Goal: Task Accomplishment & Management: Use online tool/utility

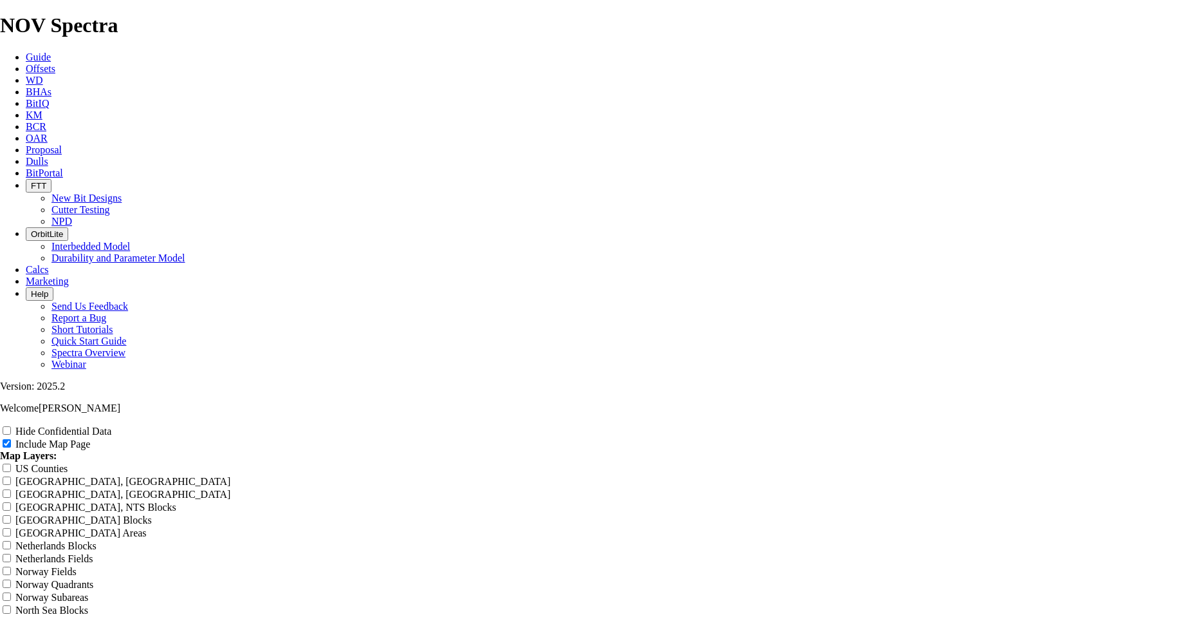
scroll to position [1632, 0]
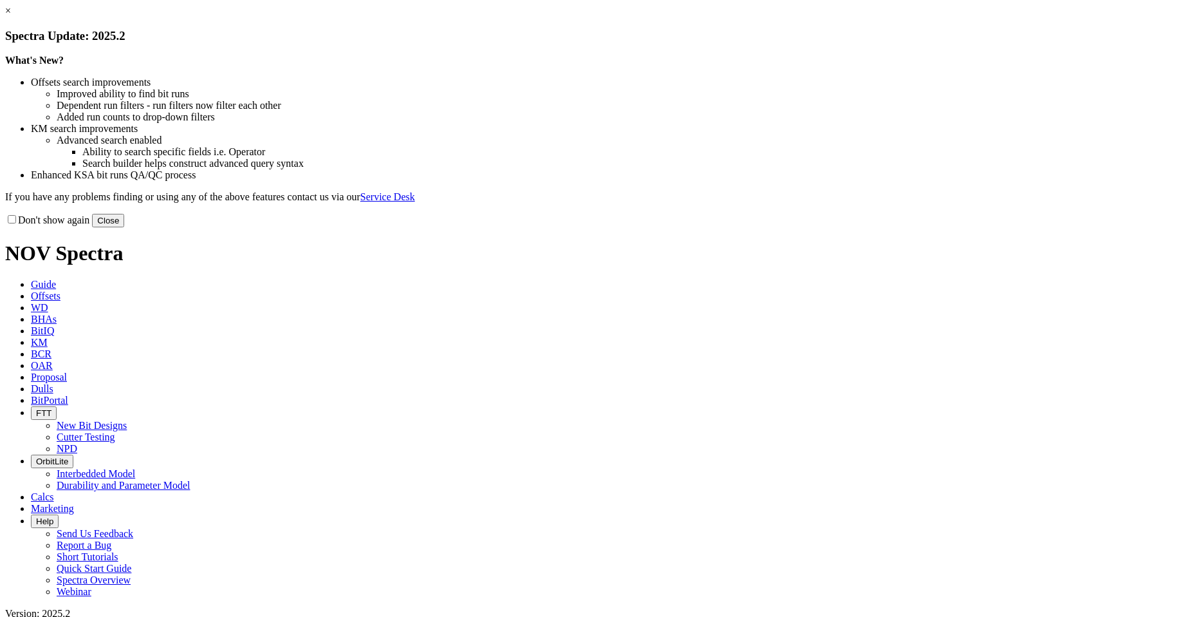
click at [124, 227] on button "Close" at bounding box center [108, 221] width 32 height 14
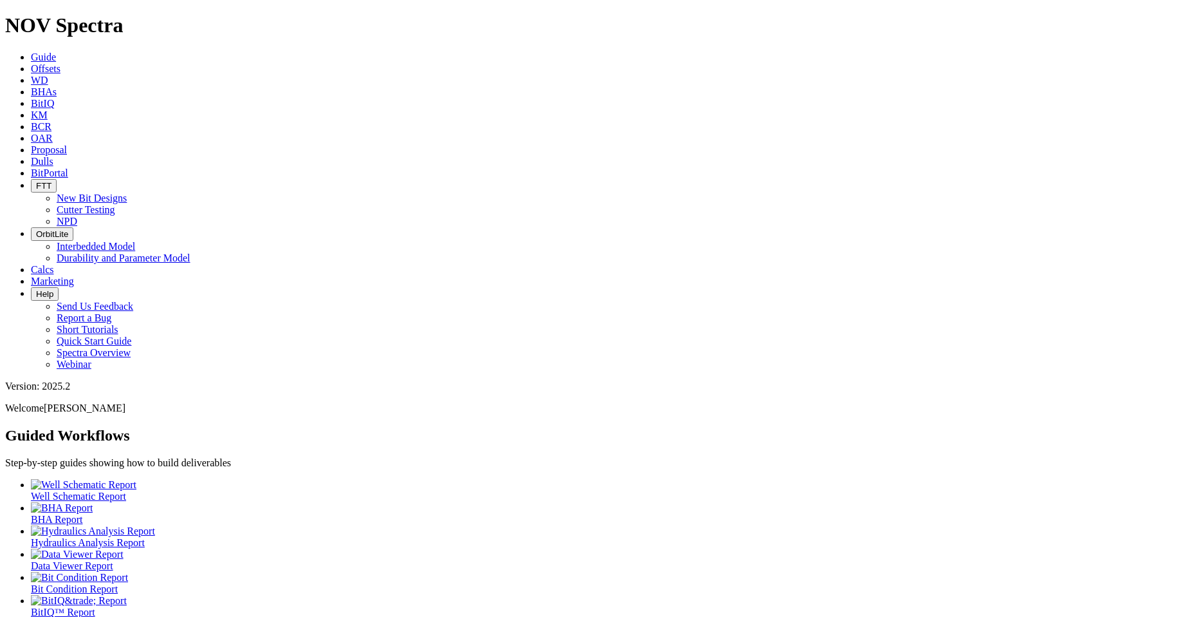
click at [53, 133] on span "OAR" at bounding box center [42, 138] width 22 height 11
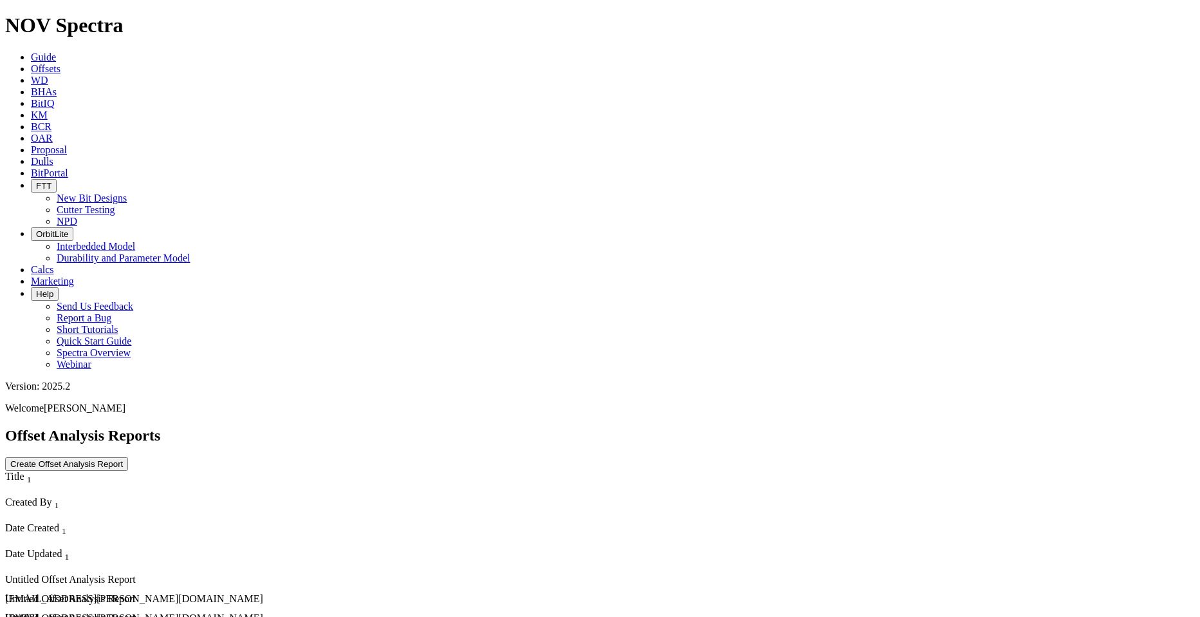
click at [291, 593] on div "[EMAIL_ADDRESS][PERSON_NAME][DOMAIN_NAME]" at bounding box center [148, 599] width 286 height 12
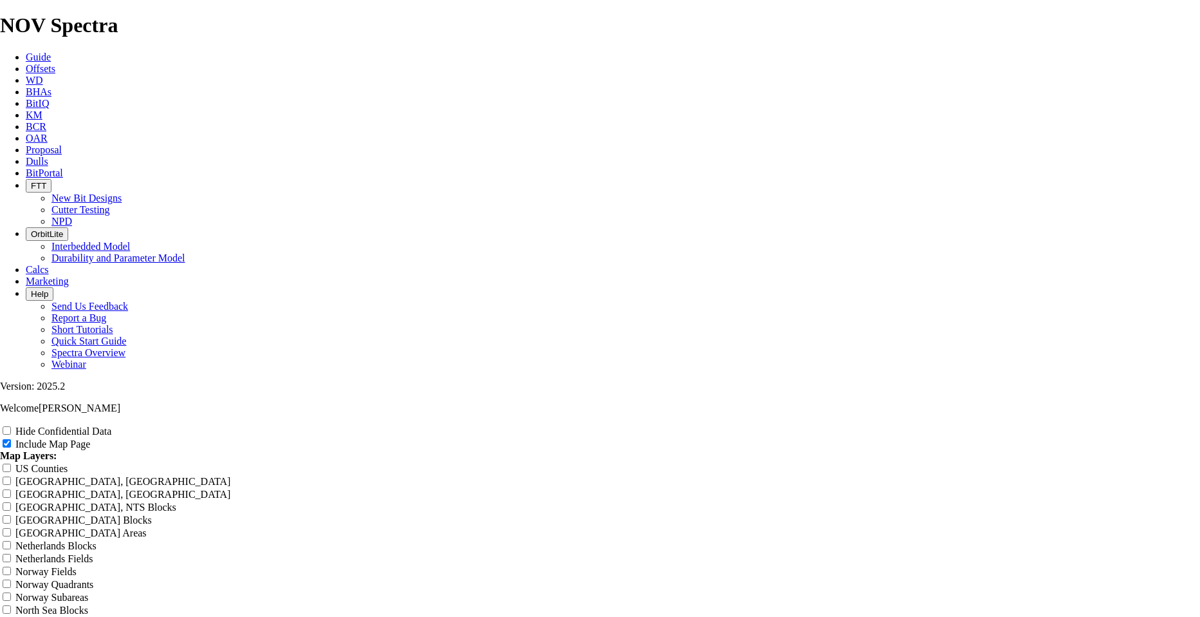
scroll to position [1094, 0]
type input "10000"
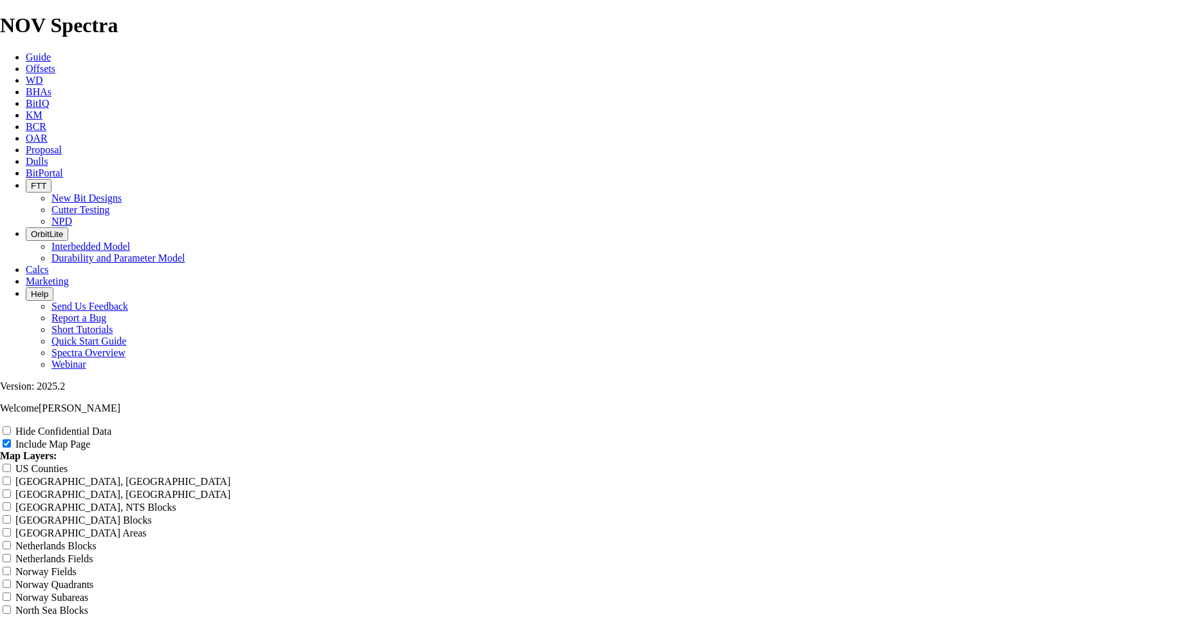
type input "6"
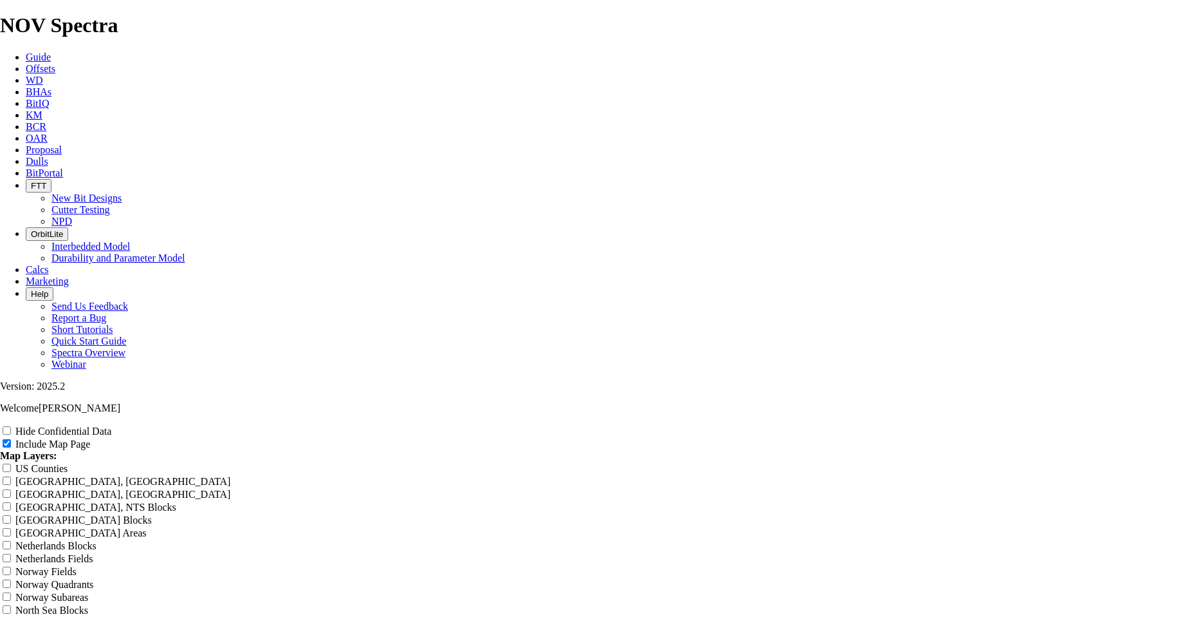
scroll to position [1609, 0]
radio input "true"
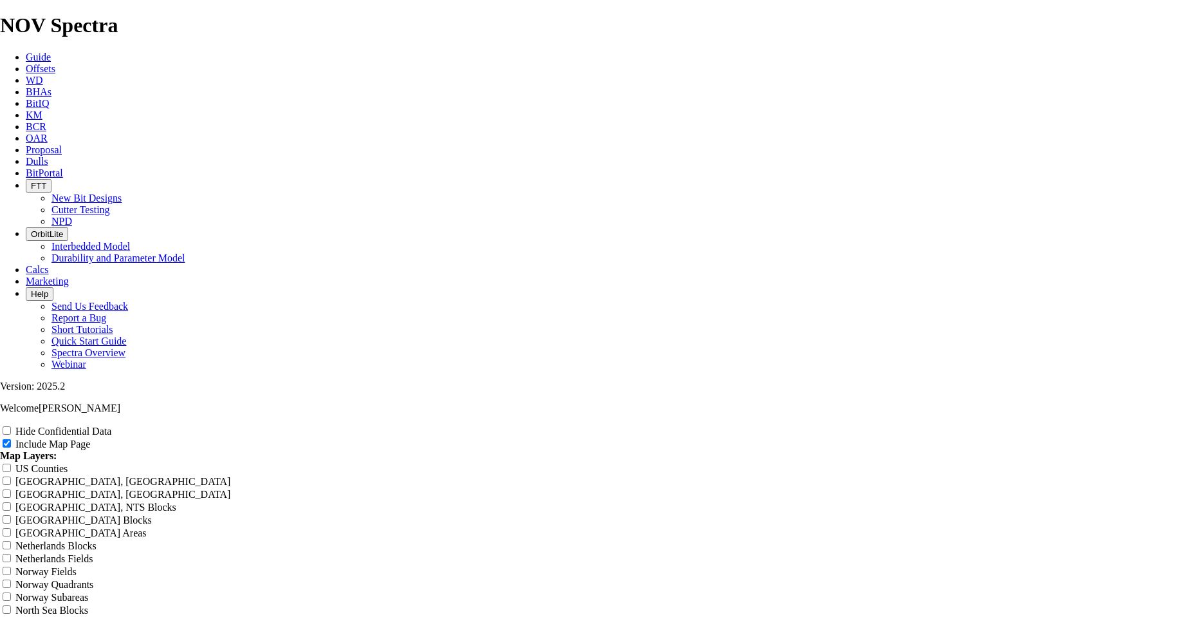
radio input "true"
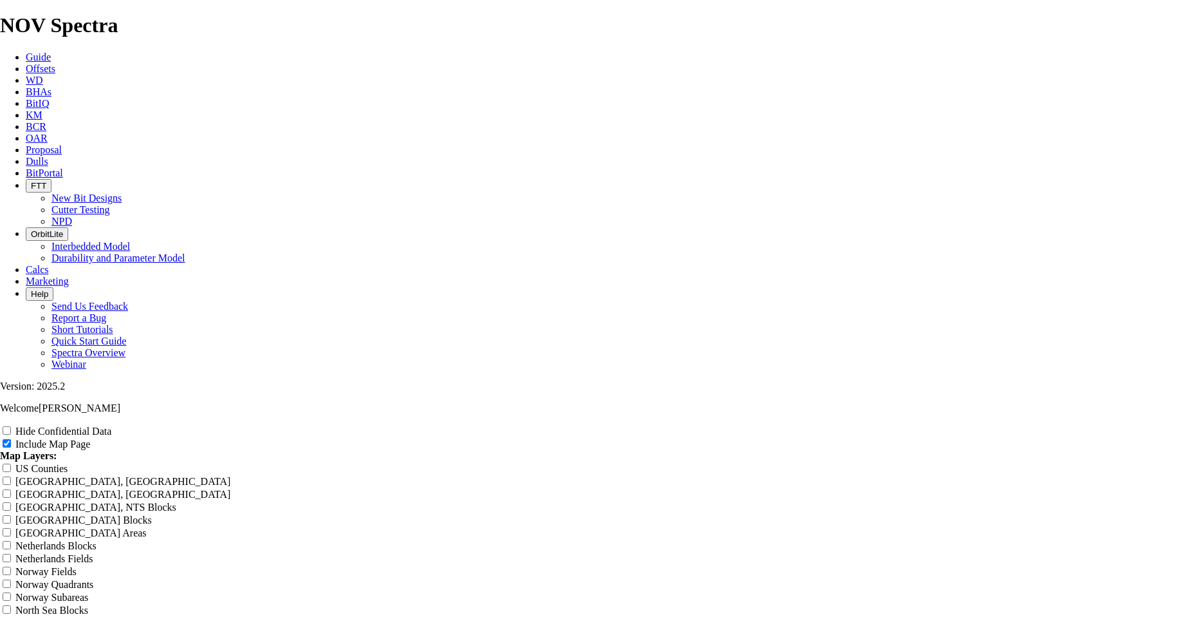
radio input "true"
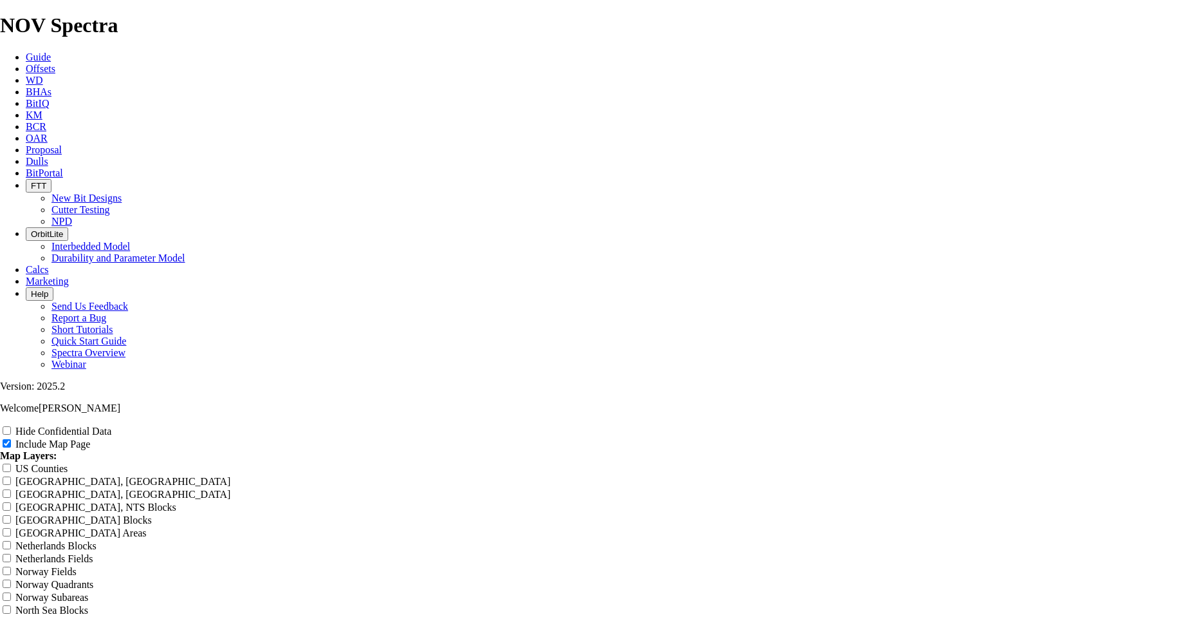
radio input "true"
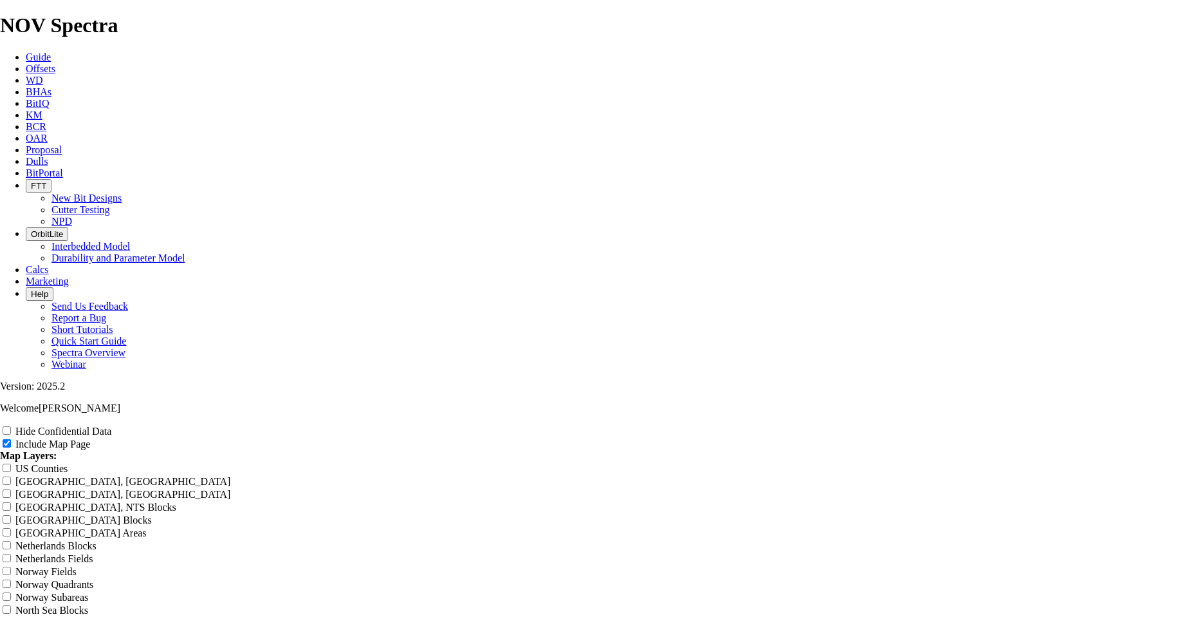
radio input "true"
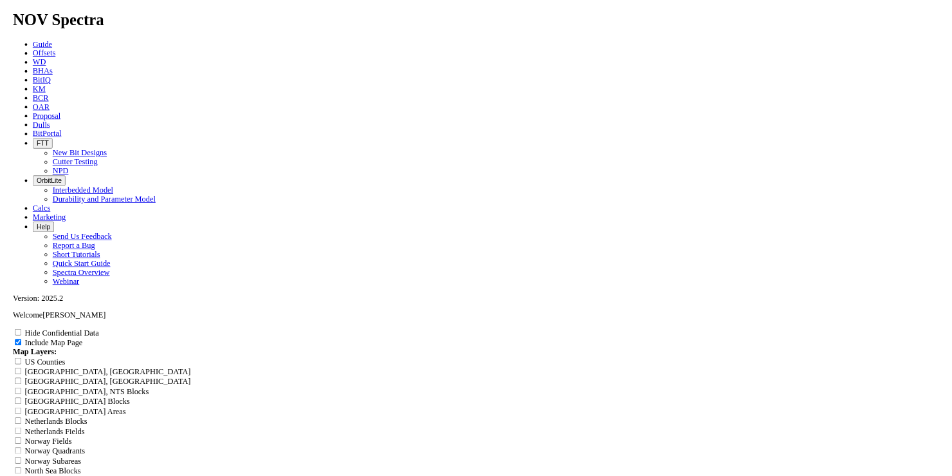
scroll to position [2059, 0]
